Goal: Check status: Check status

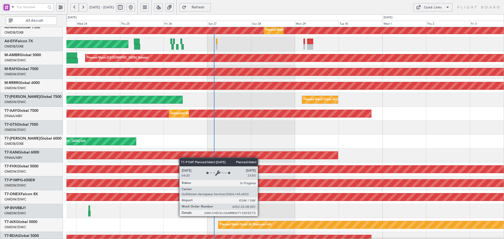
scroll to position [46, 0]
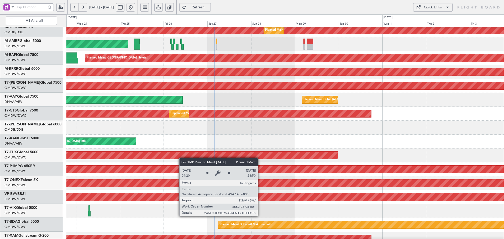
click at [176, 180] on div "Planned Maint Savannah (Savannah/hilton Head Intl)" at bounding box center [285, 183] width 1312 height 7
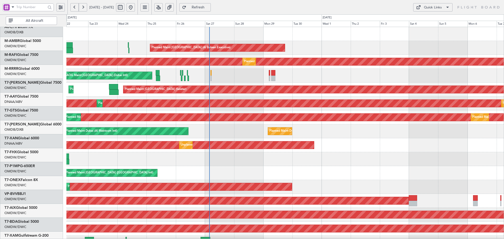
scroll to position [0, 0]
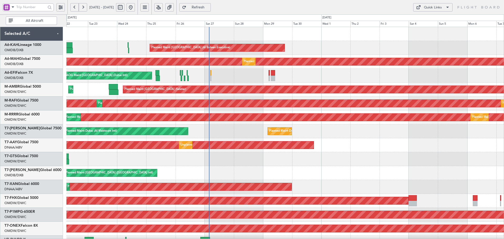
click at [211, 74] on div "AOG Maint [GEOGRAPHIC_DATA] (Dubai Intl) AOG Maint" at bounding box center [284, 76] width 437 height 14
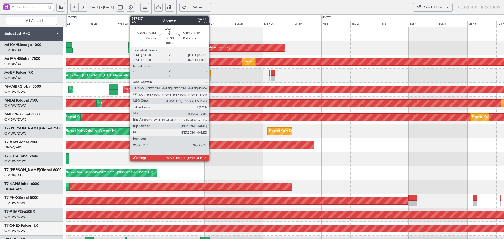
click at [211, 72] on div at bounding box center [210, 73] width 1 height 6
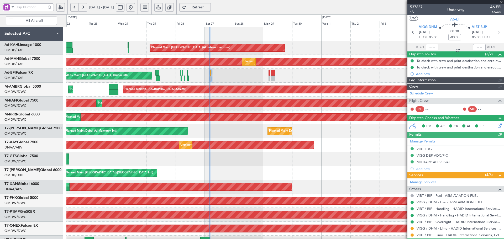
type input "Dherander Fithani (DHF)"
type input "7367"
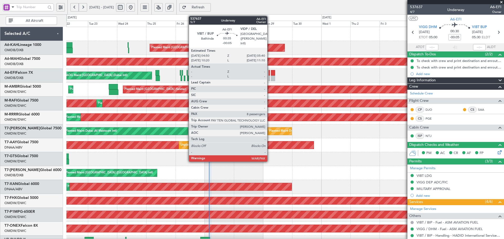
click at [270, 73] on div at bounding box center [269, 73] width 1 height 6
click at [270, 74] on div at bounding box center [269, 73] width 1 height 6
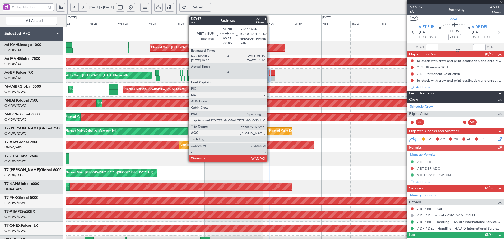
click at [270, 74] on div at bounding box center [269, 73] width 1 height 6
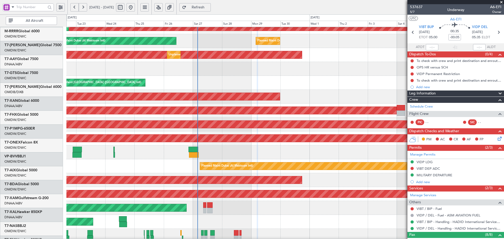
scroll to position [94, 0]
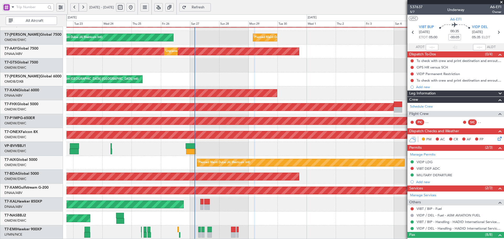
click at [198, 58] on div "Planned Maint Dubai (Al Maktoum Intl) Planned Maint [GEOGRAPHIC_DATA] (Al Makto…" at bounding box center [284, 86] width 437 height 306
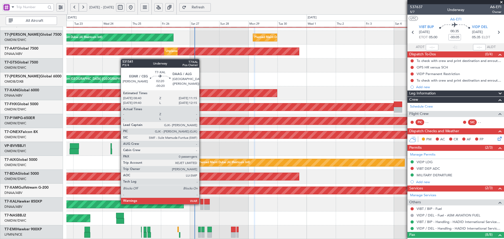
click at [202, 204] on div at bounding box center [201, 202] width 3 height 6
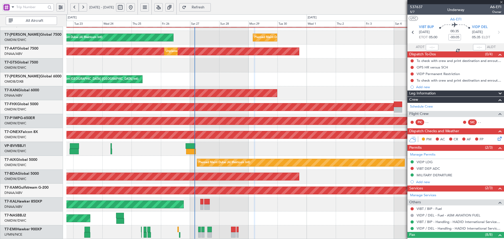
type input "-00:20"
type input "0"
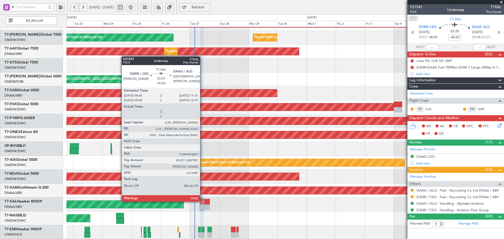
click at [202, 201] on div at bounding box center [201, 202] width 3 height 6
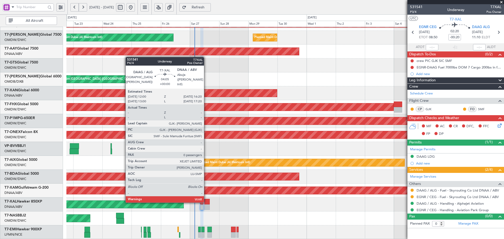
click at [206, 202] on div at bounding box center [207, 202] width 6 height 6
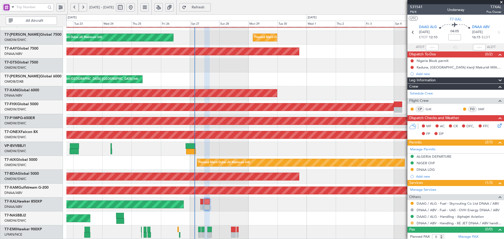
click at [411, 223] on button at bounding box center [412, 223] width 3 height 3
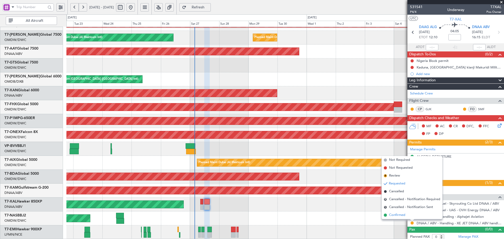
click at [403, 218] on li "Confirmed" at bounding box center [412, 215] width 61 height 8
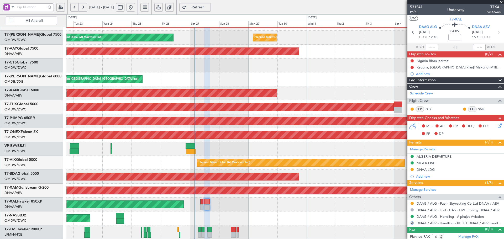
click at [376, 225] on div "Planned Maint [GEOGRAPHIC_DATA]-[GEOGRAPHIC_DATA]" at bounding box center [284, 219] width 437 height 14
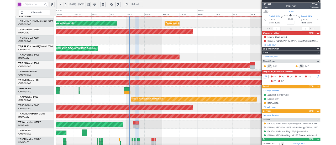
scroll to position [93, 0]
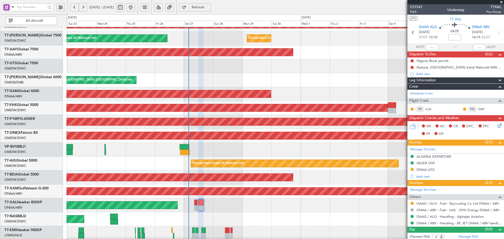
click at [272, 209] on div "Planned Maint [PERSON_NAME]" at bounding box center [284, 205] width 437 height 14
